Goal: Download file/media

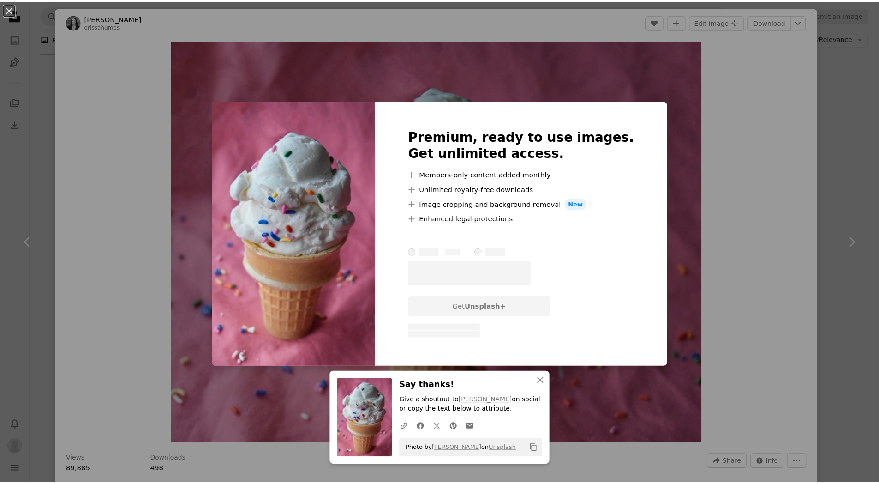
scroll to position [3812, 0]
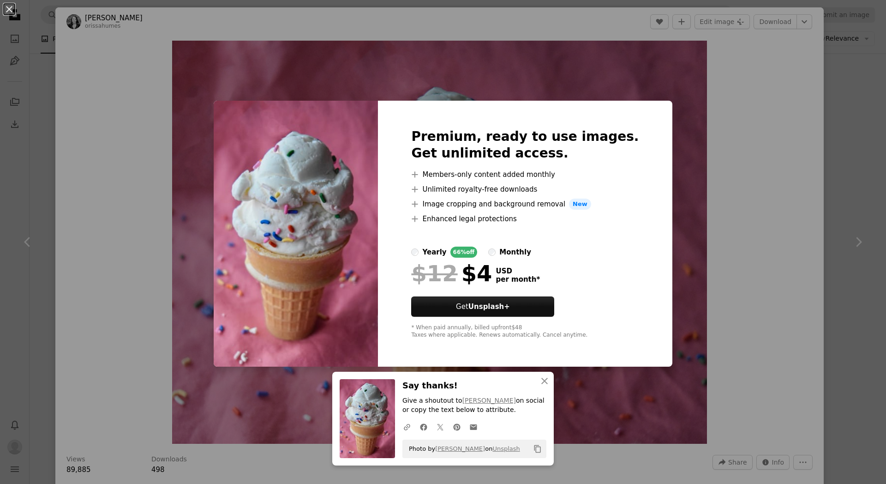
click at [161, 137] on div "An X shape Premium, ready to use images. Get unlimited access. A plus sign Memb…" at bounding box center [443, 242] width 886 height 484
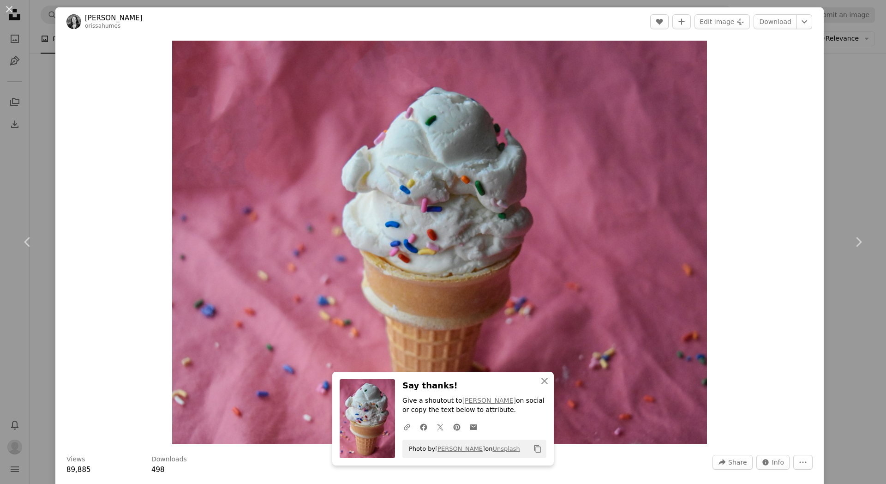
click at [34, 105] on div "An X shape Chevron left Chevron right Orissa [PERSON_NAME] orissahumes A heart …" at bounding box center [443, 242] width 886 height 484
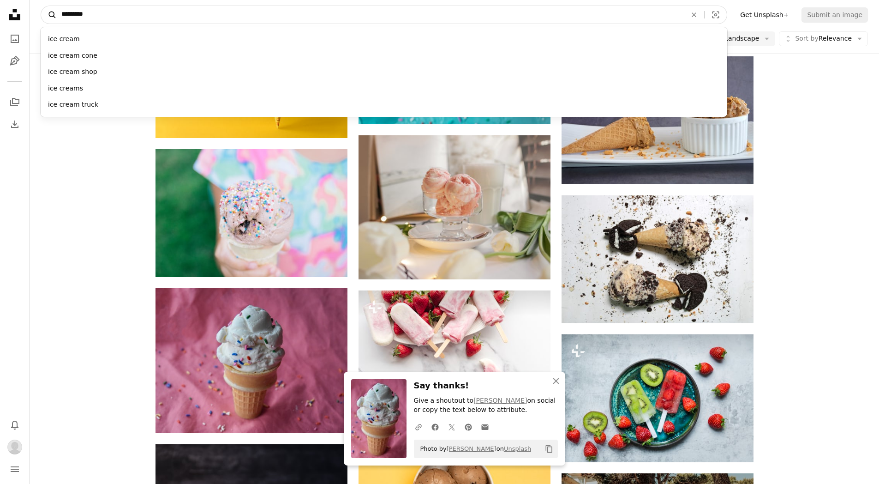
drag, startPoint x: 161, startPoint y: 14, endPoint x: 54, endPoint y: 14, distance: 107.0
click at [54, 14] on form "A magnifying glass ********* ice cream ice cream cone ice cream shop ice creams…" at bounding box center [384, 15] width 687 height 18
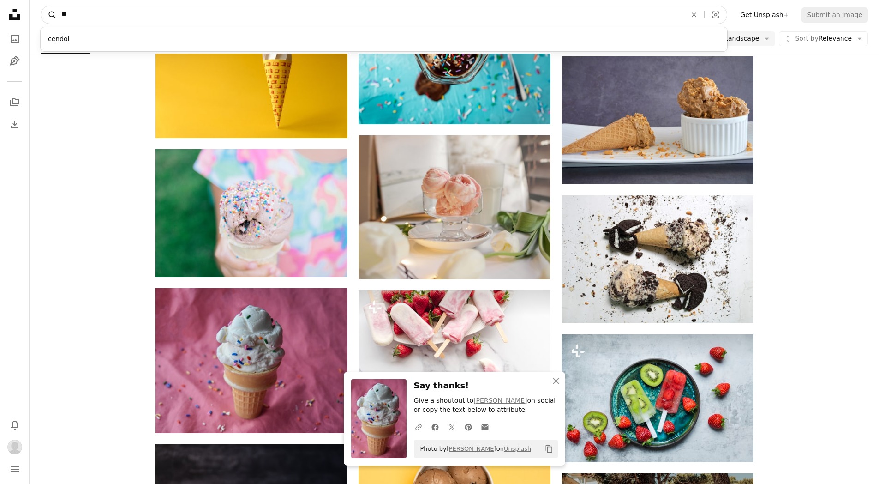
type input "*"
type input "**********"
click button "A magnifying glass" at bounding box center [49, 15] width 16 height 18
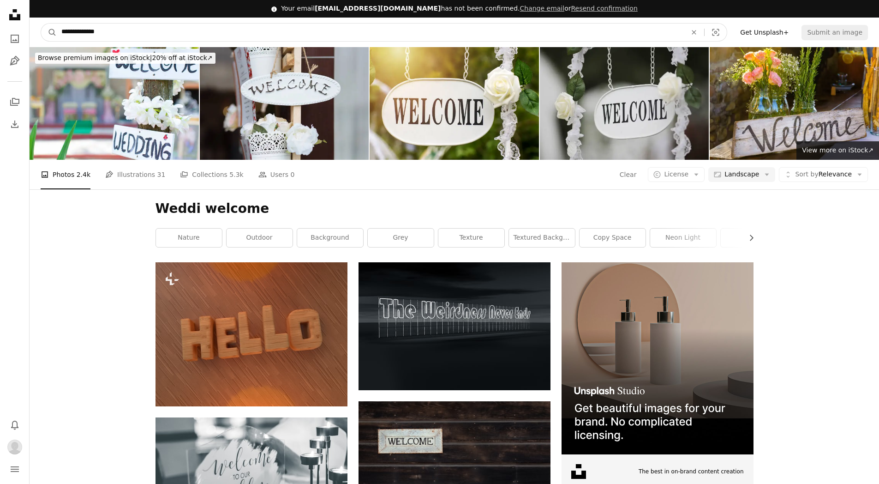
click at [80, 29] on input "**********" at bounding box center [370, 33] width 627 height 18
type input "**********"
click button "A magnifying glass" at bounding box center [49, 33] width 16 height 18
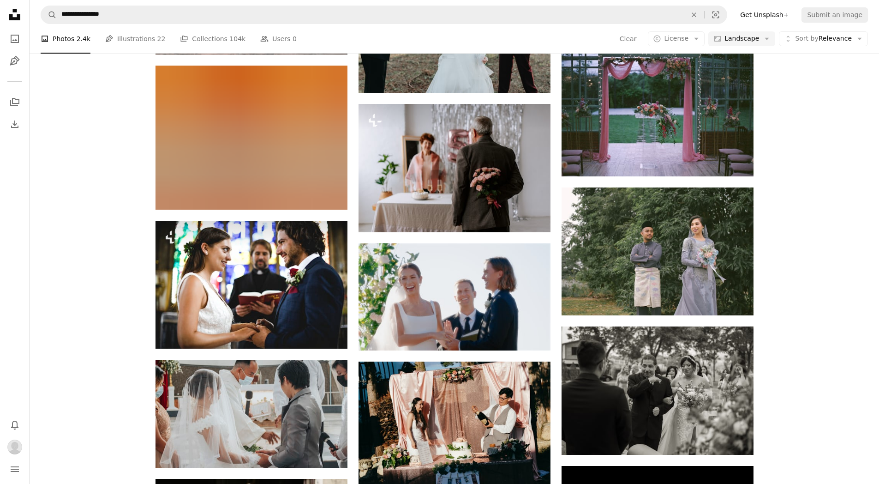
scroll to position [1951, 0]
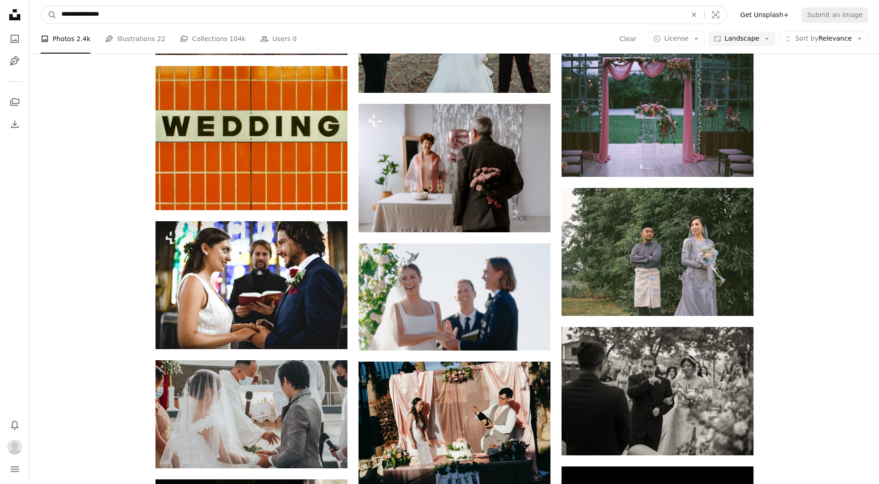
click at [196, 19] on input "**********" at bounding box center [370, 15] width 627 height 18
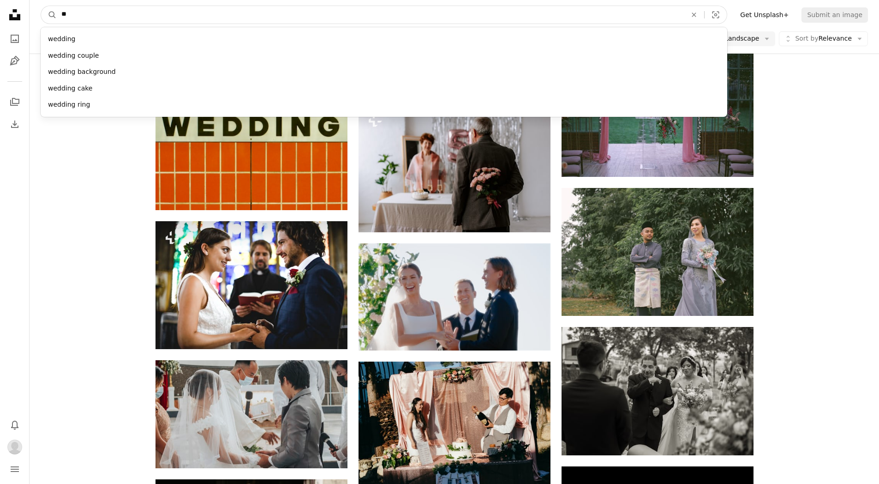
type input "*"
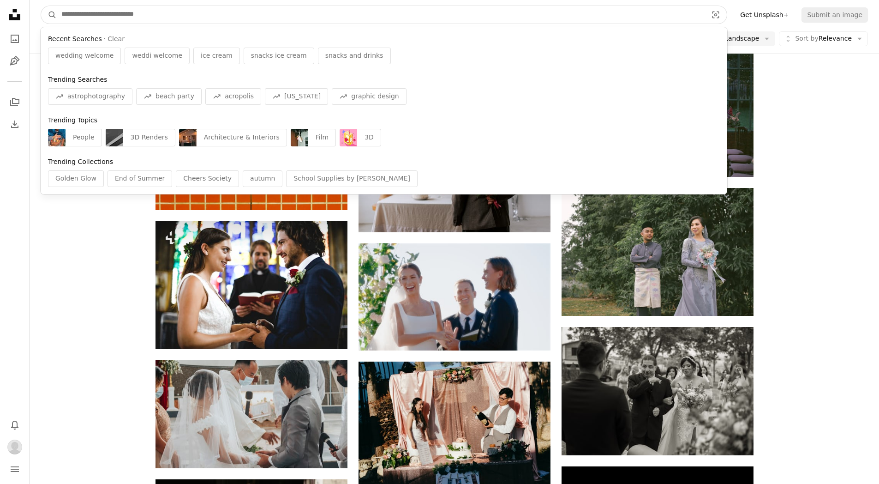
paste input "**********"
type input "**********"
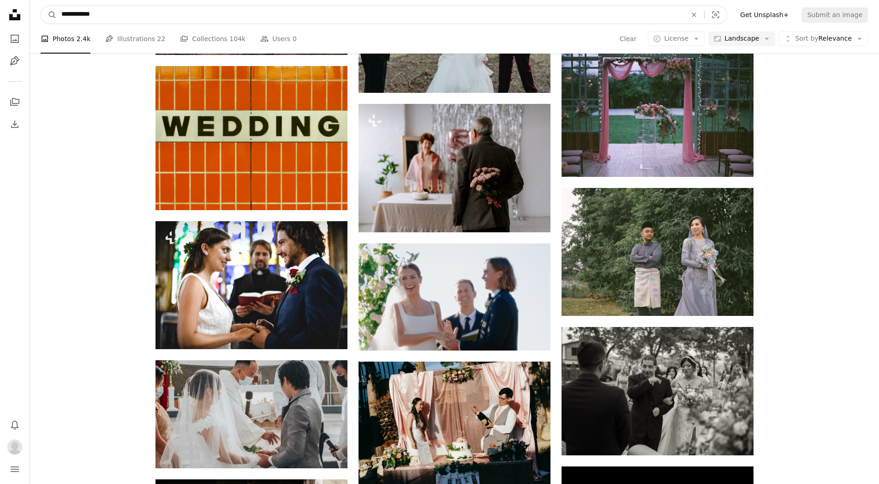
click button "A magnifying glass" at bounding box center [49, 15] width 16 height 18
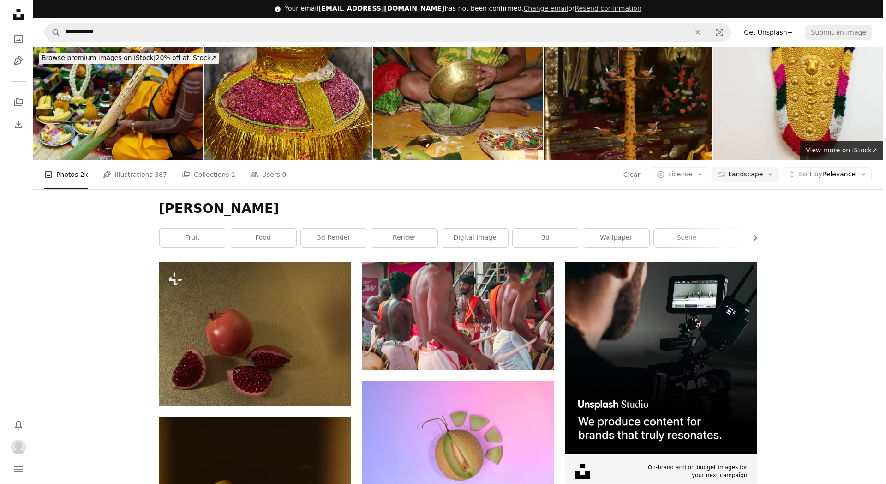
scroll to position [11, 0]
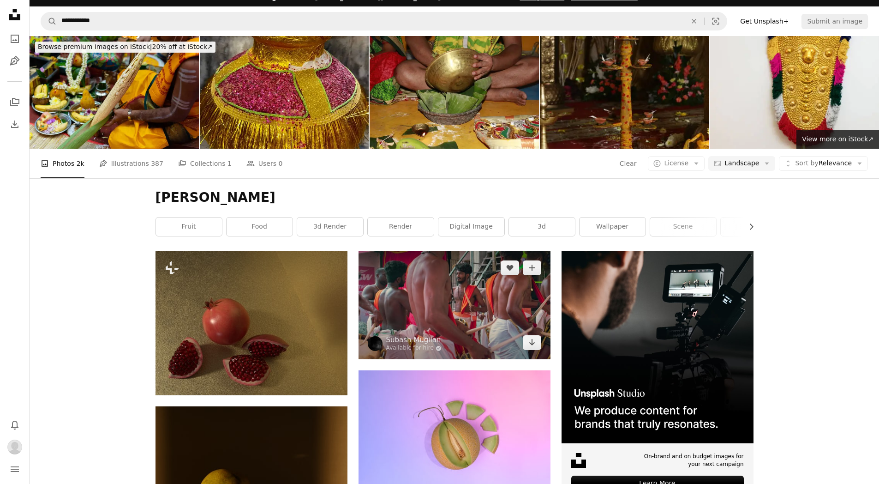
click at [443, 258] on img at bounding box center [455, 305] width 192 height 108
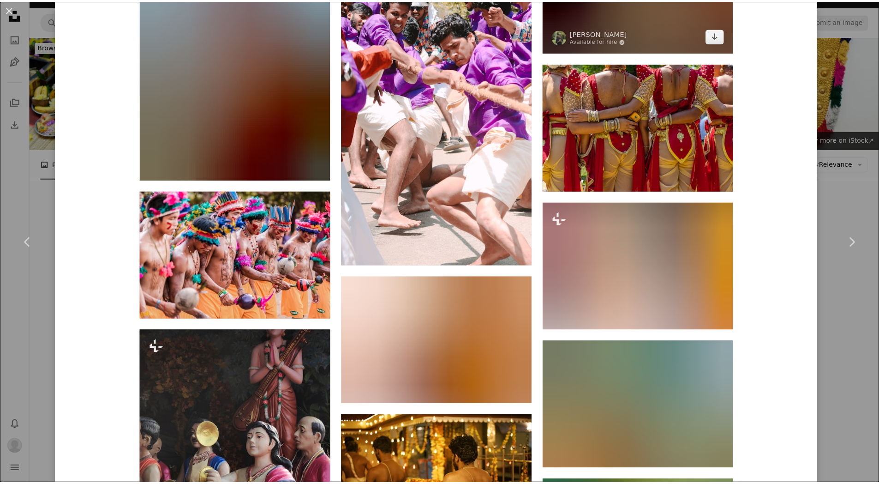
scroll to position [995, 0]
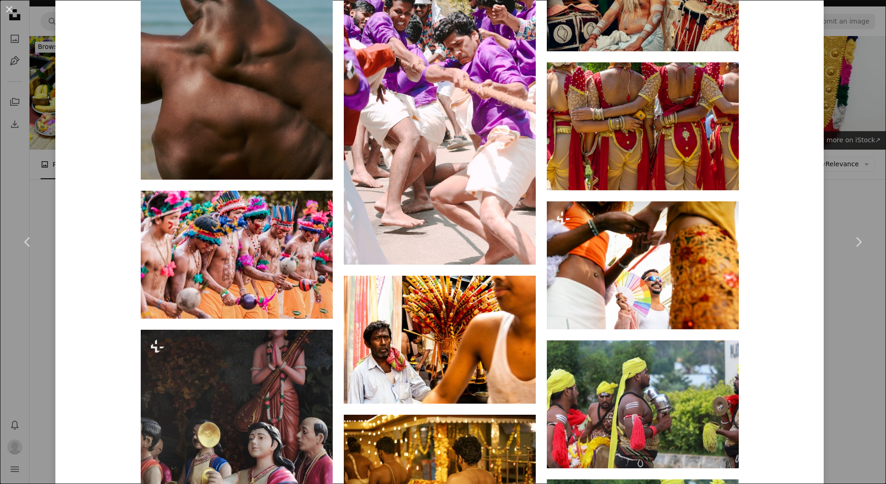
click at [827, 171] on div "An X shape Chevron left Chevron right [PERSON_NAME] Available for hire A checkm…" at bounding box center [443, 242] width 886 height 484
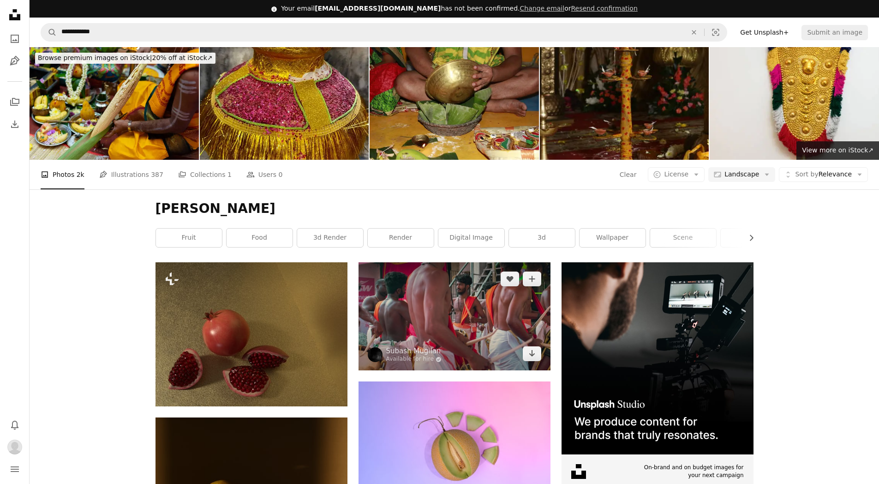
click at [478, 303] on img at bounding box center [455, 316] width 192 height 108
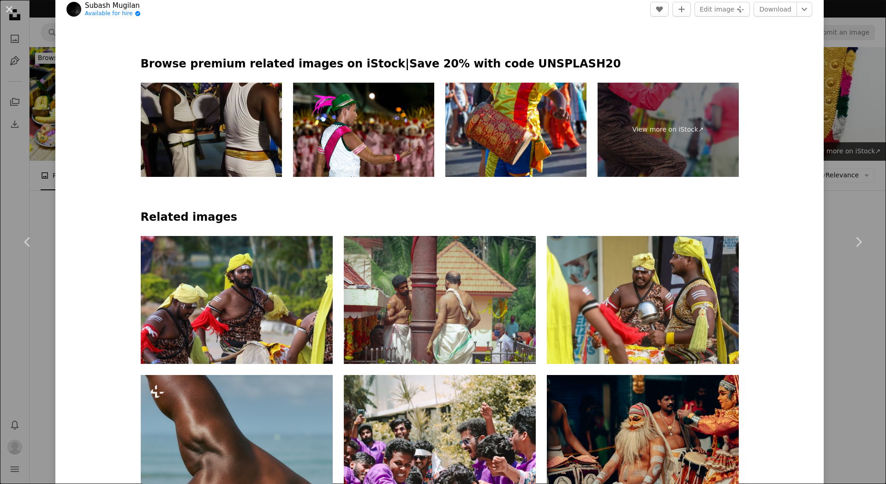
scroll to position [562, 0]
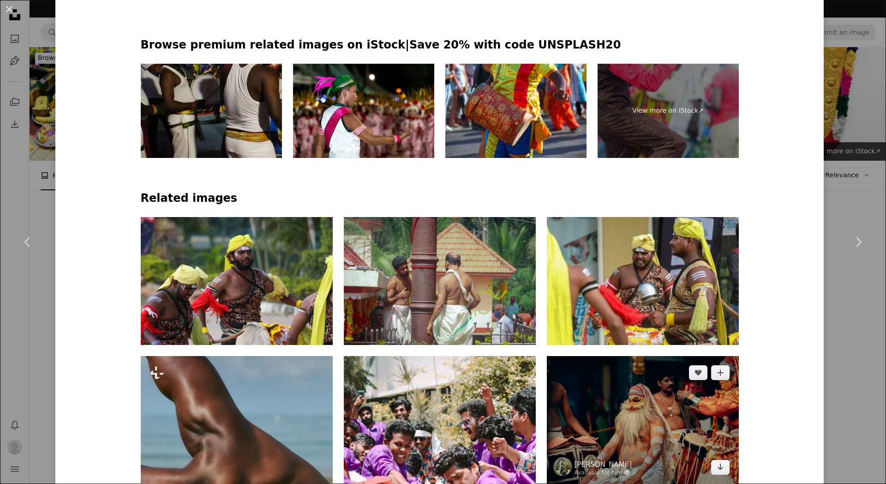
click at [603, 422] on img at bounding box center [643, 420] width 192 height 128
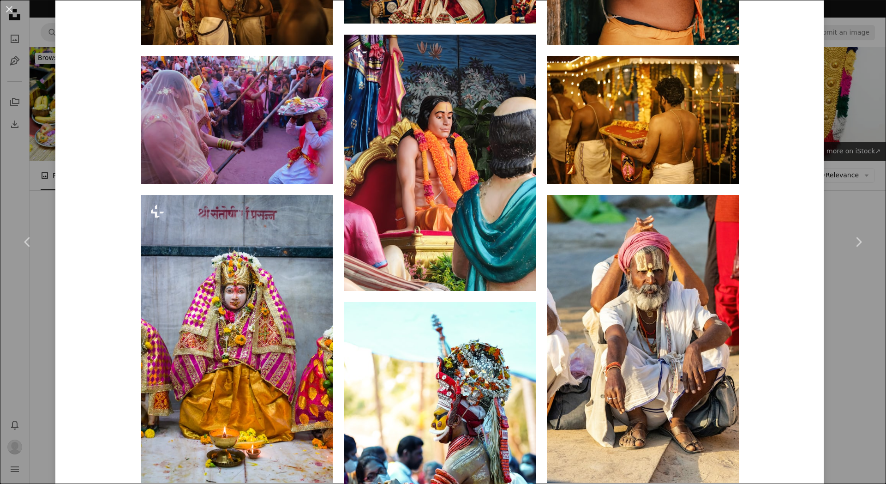
scroll to position [1162, 0]
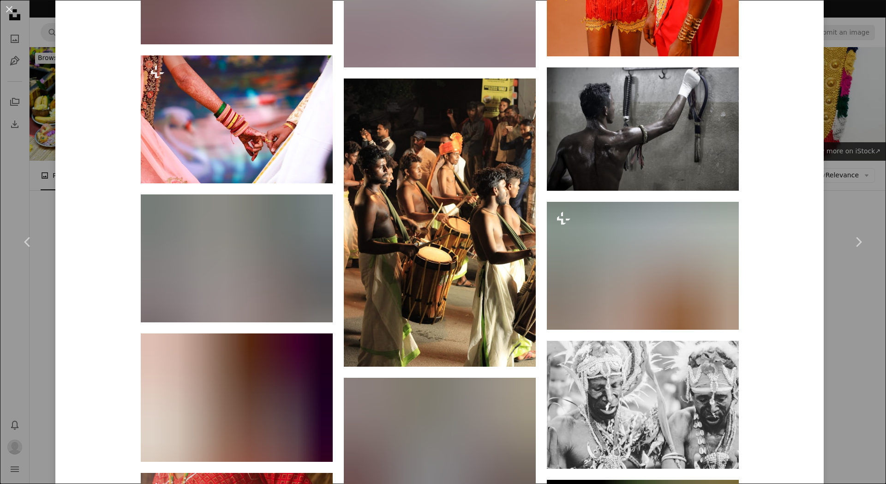
scroll to position [2966, 0]
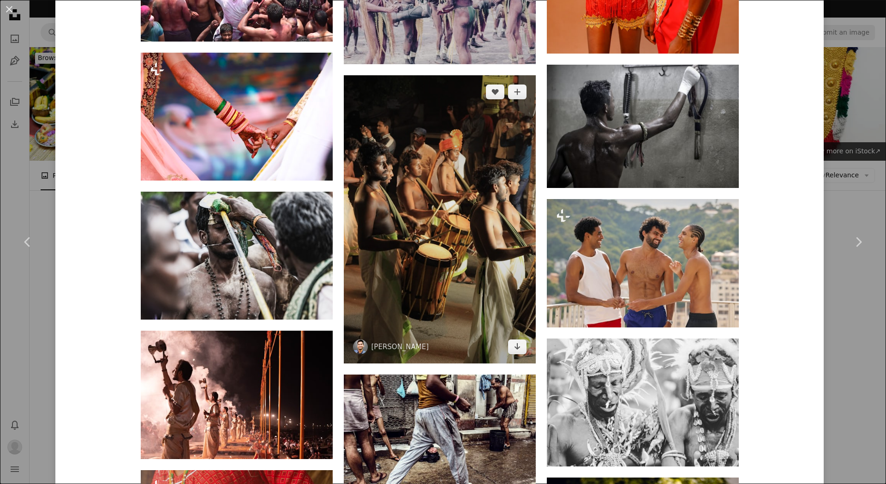
click at [424, 247] on img at bounding box center [440, 219] width 192 height 288
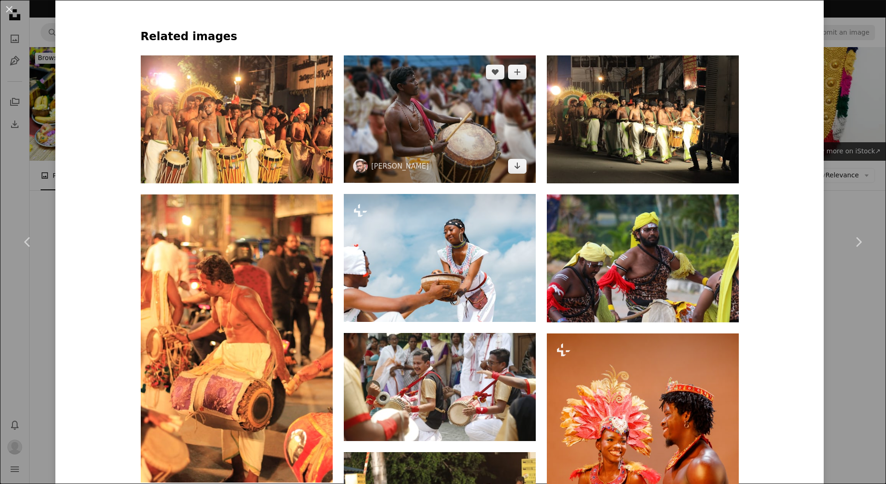
scroll to position [727, 0]
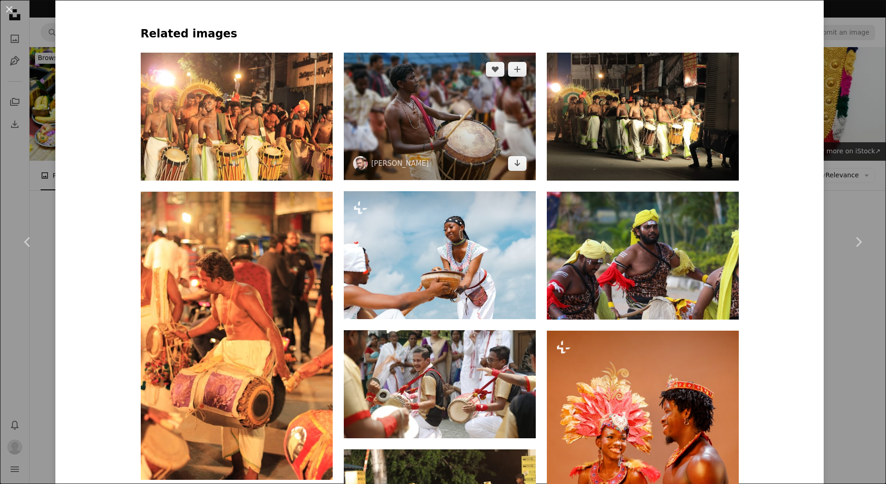
click at [381, 128] on img at bounding box center [440, 116] width 192 height 127
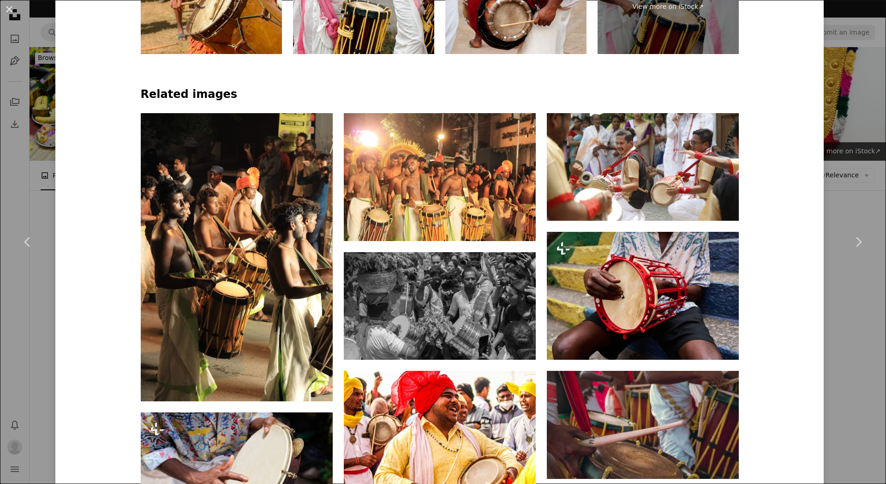
scroll to position [679, 0]
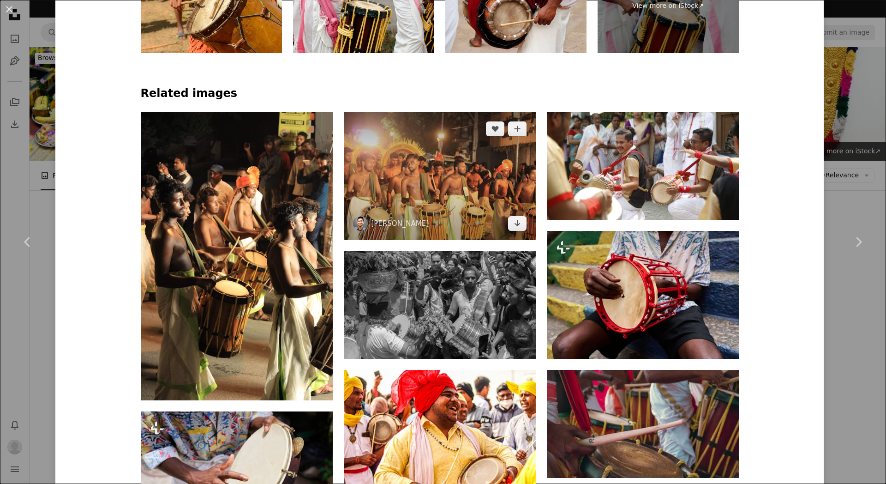
click at [378, 190] on img at bounding box center [440, 176] width 192 height 128
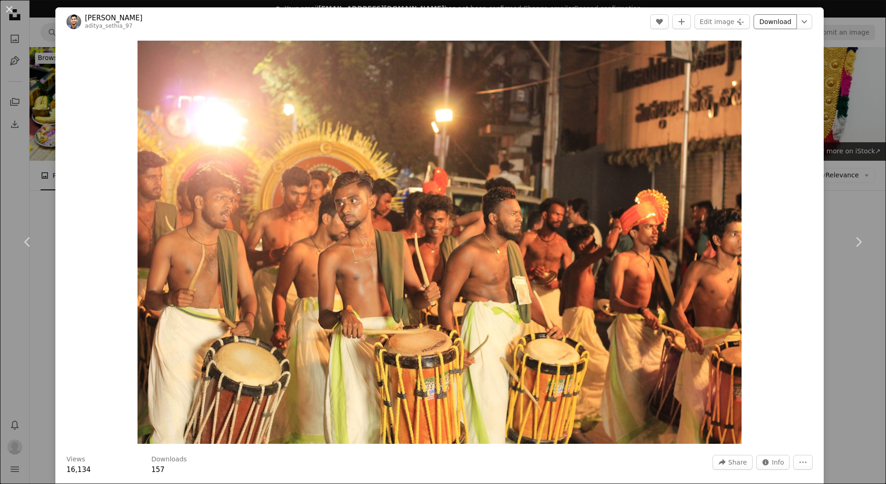
click at [773, 14] on link "Download" at bounding box center [774, 21] width 43 height 15
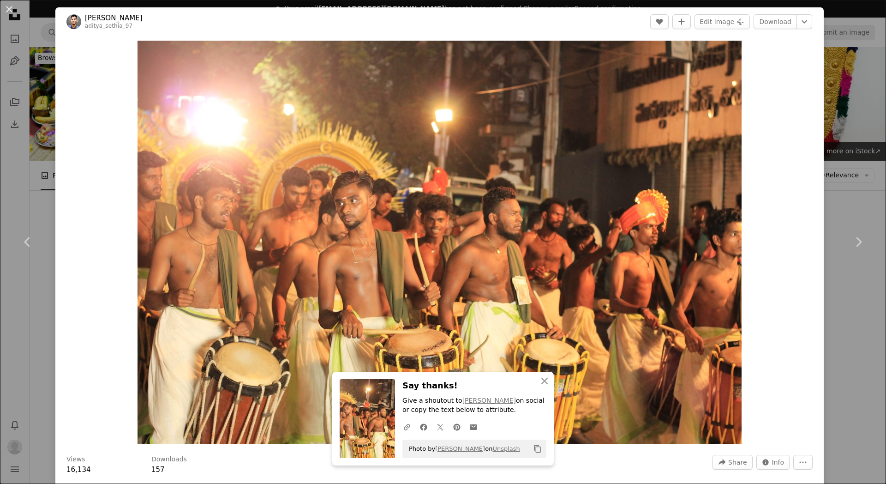
click at [45, 96] on div "An X shape Chevron left Chevron right [PERSON_NAME] aditya_sethia_97 A heart A …" at bounding box center [443, 242] width 886 height 484
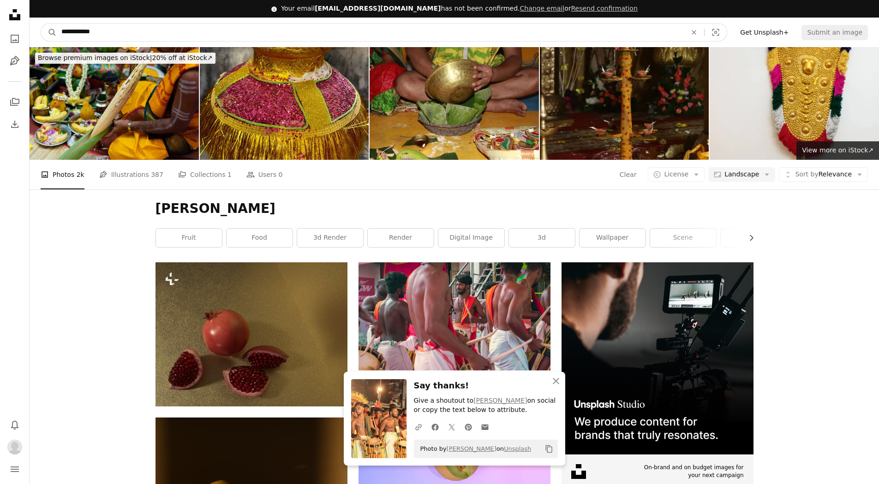
click at [95, 31] on input "**********" at bounding box center [370, 33] width 627 height 18
drag, startPoint x: 122, startPoint y: 31, endPoint x: 54, endPoint y: 29, distance: 68.8
click at [54, 29] on form "**********" at bounding box center [384, 32] width 687 height 18
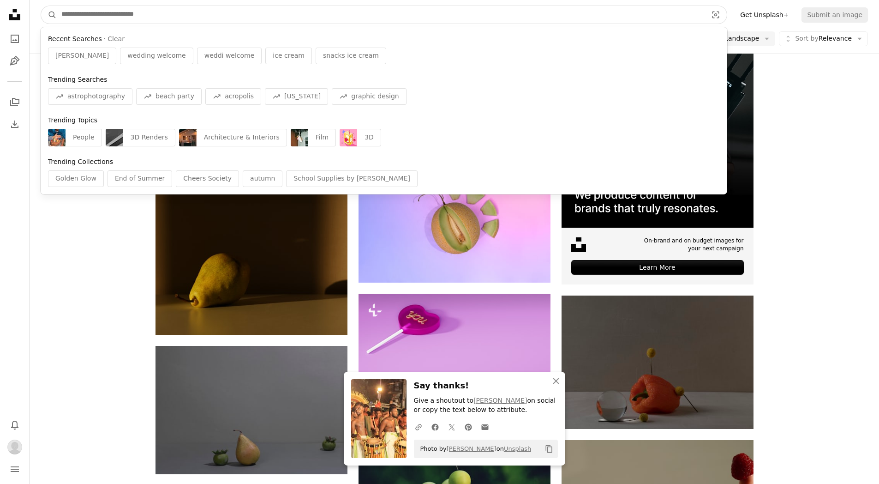
scroll to position [239, 0]
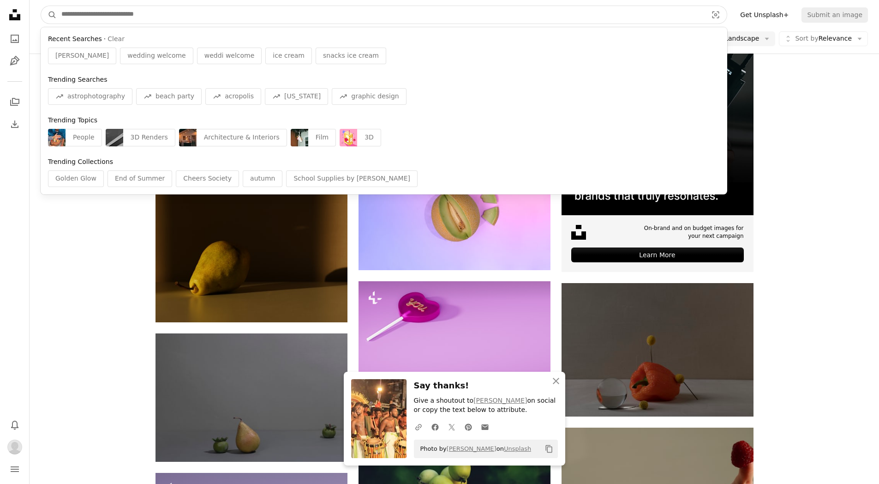
drag, startPoint x: 171, startPoint y: 9, endPoint x: 72, endPoint y: 9, distance: 98.3
click at [72, 9] on input "Find visuals sitewide" at bounding box center [381, 15] width 648 height 18
drag, startPoint x: 166, startPoint y: 12, endPoint x: 73, endPoint y: 11, distance: 93.2
click at [73, 11] on input "Find visuals sitewide" at bounding box center [381, 15] width 648 height 18
click at [152, 14] on input "Find visuals sitewide" at bounding box center [381, 15] width 648 height 18
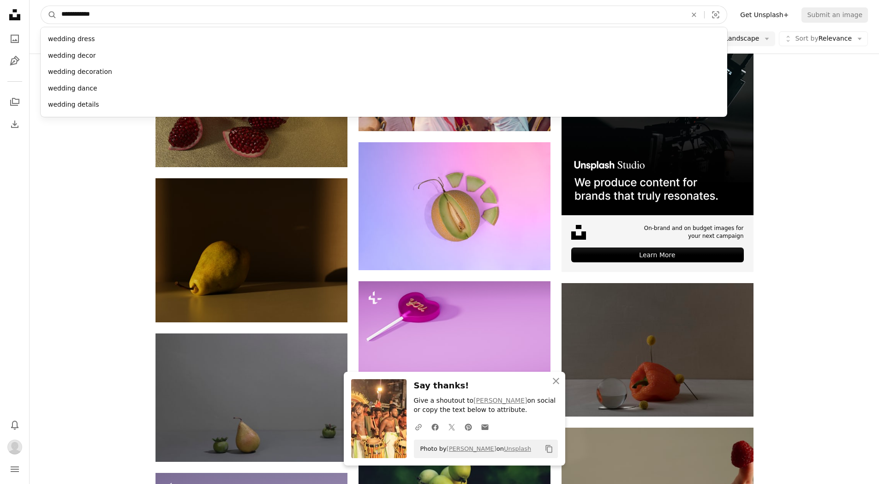
type input "**********"
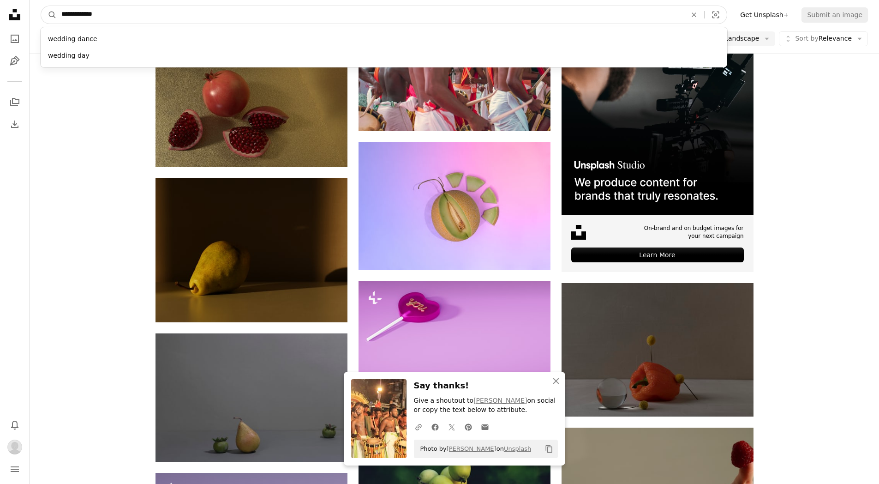
click button "A magnifying glass" at bounding box center [49, 15] width 16 height 18
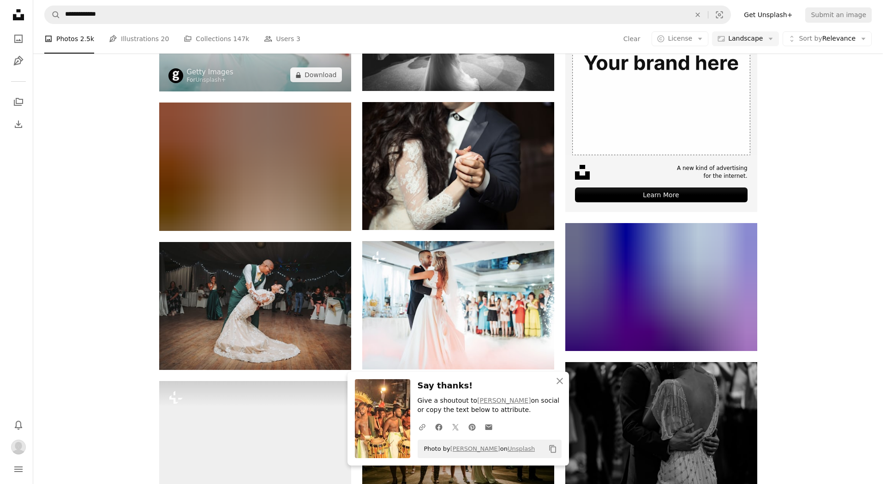
scroll to position [305, 0]
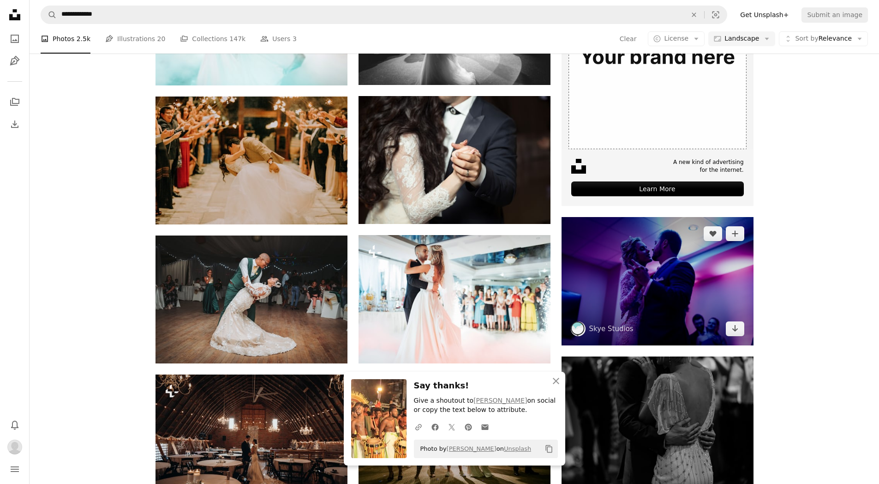
click at [582, 259] on img at bounding box center [658, 281] width 192 height 128
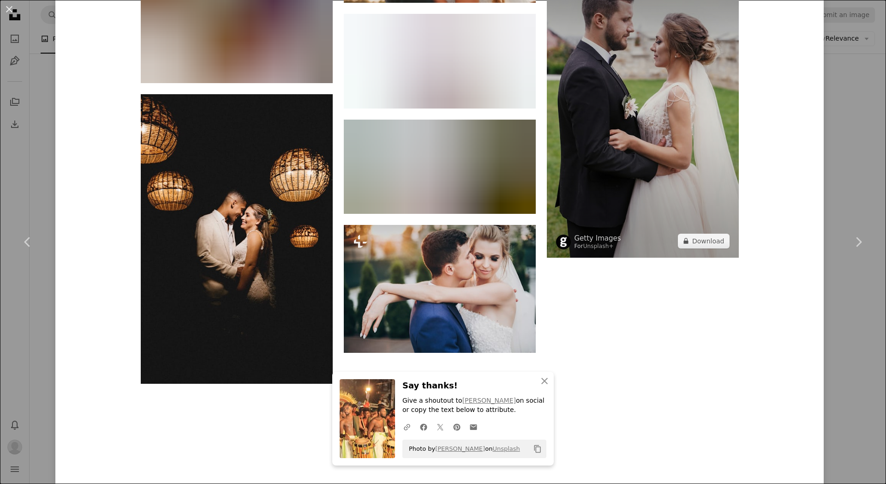
scroll to position [1441, 0]
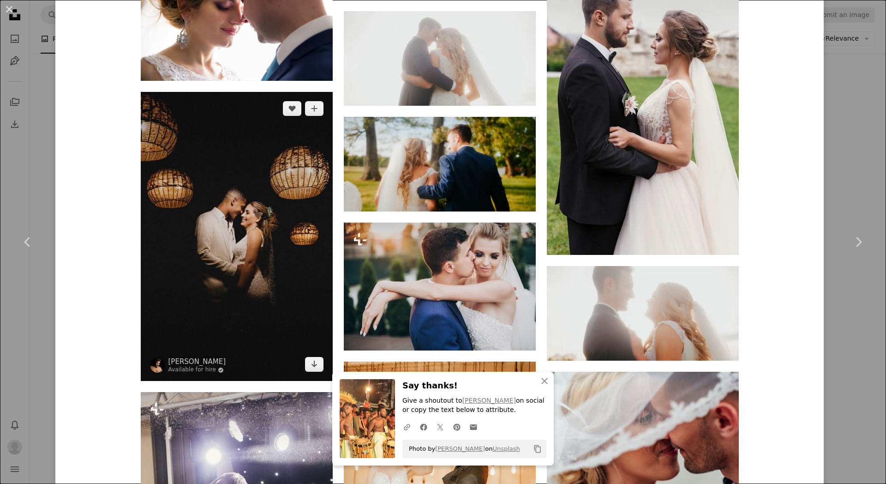
click at [256, 239] on img at bounding box center [237, 236] width 192 height 289
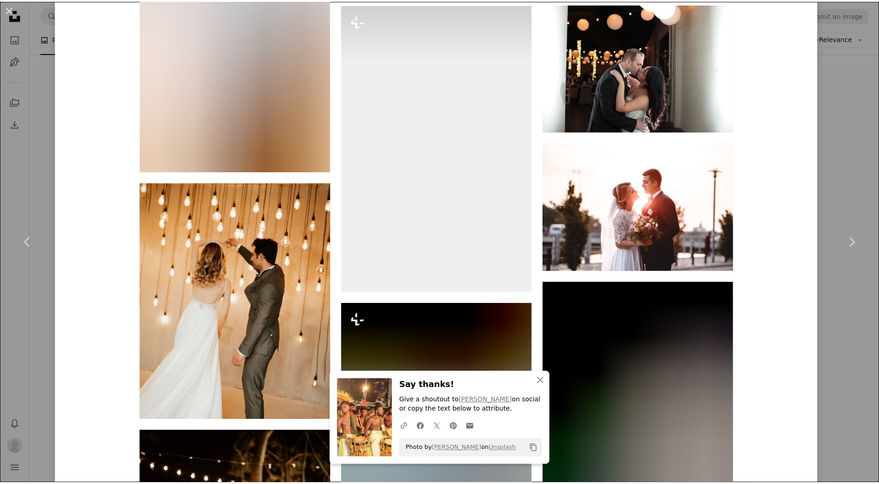
scroll to position [1201, 0]
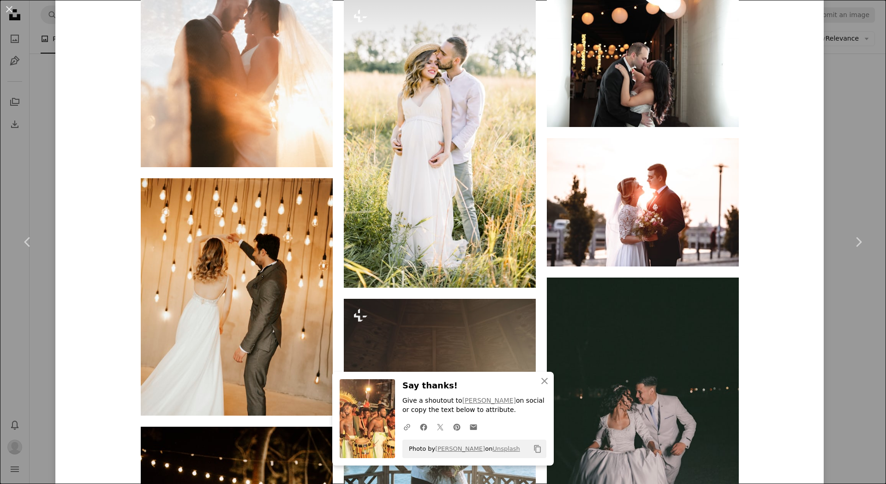
click at [33, 177] on div "An X shape Chevron left Chevron right [PERSON_NAME] Available for hire A checkm…" at bounding box center [443, 242] width 886 height 484
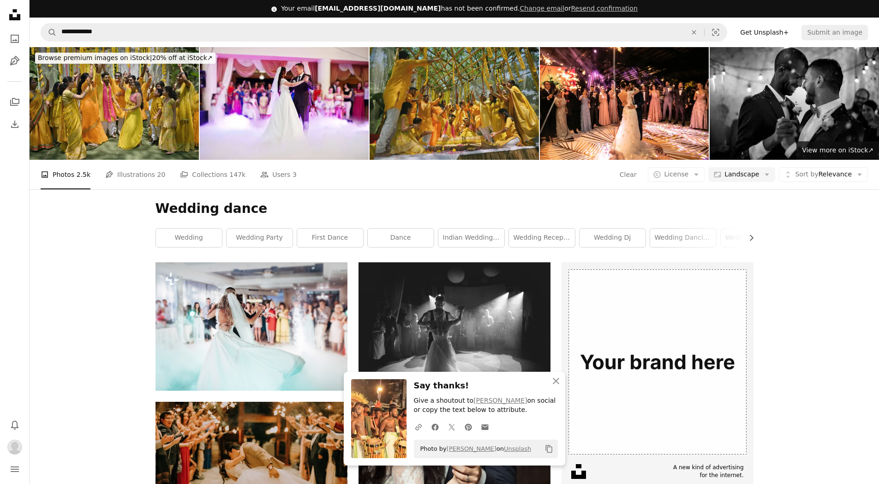
click at [474, 203] on h1 "Wedding dance" at bounding box center [454, 208] width 598 height 17
